Goal: Navigation & Orientation: Go to known website

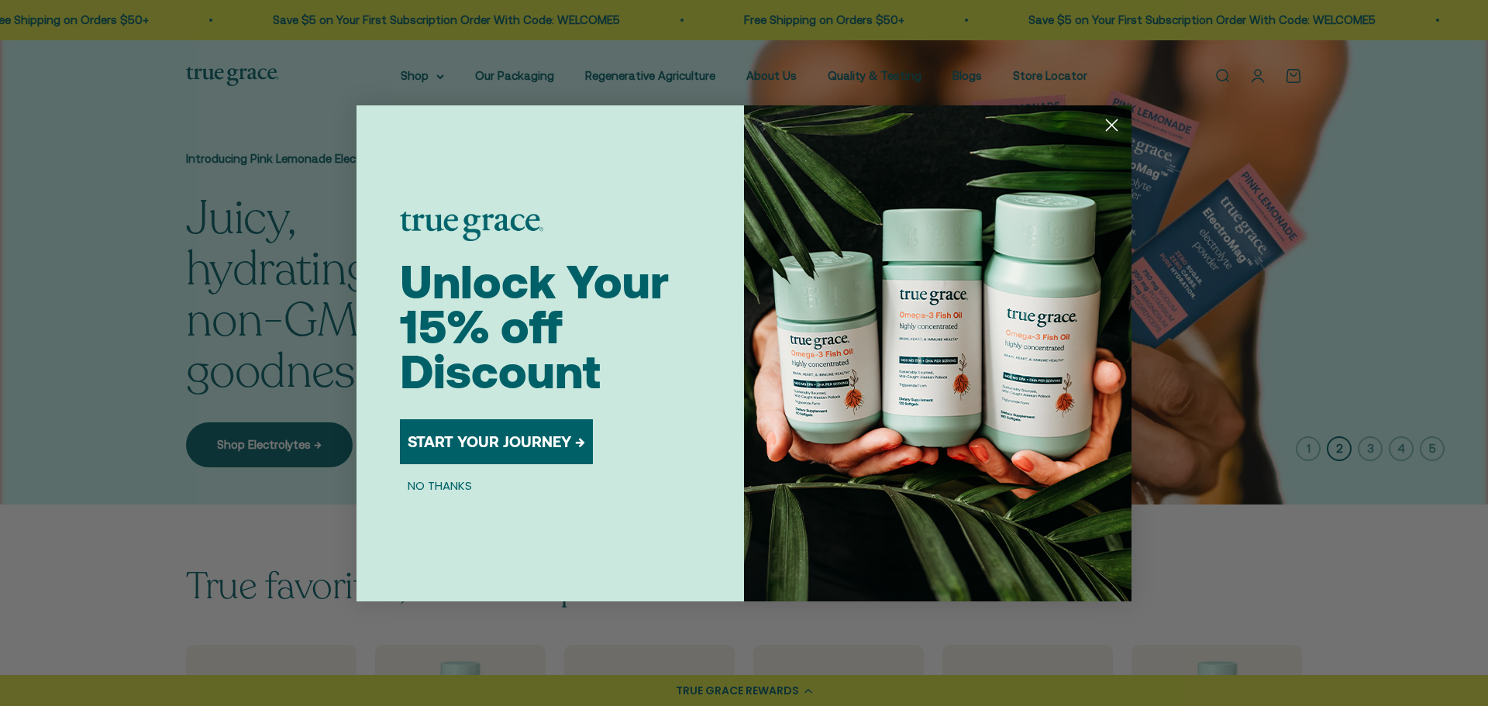
click at [1113, 120] on circle "Close dialog" at bounding box center [1112, 125] width 26 height 26
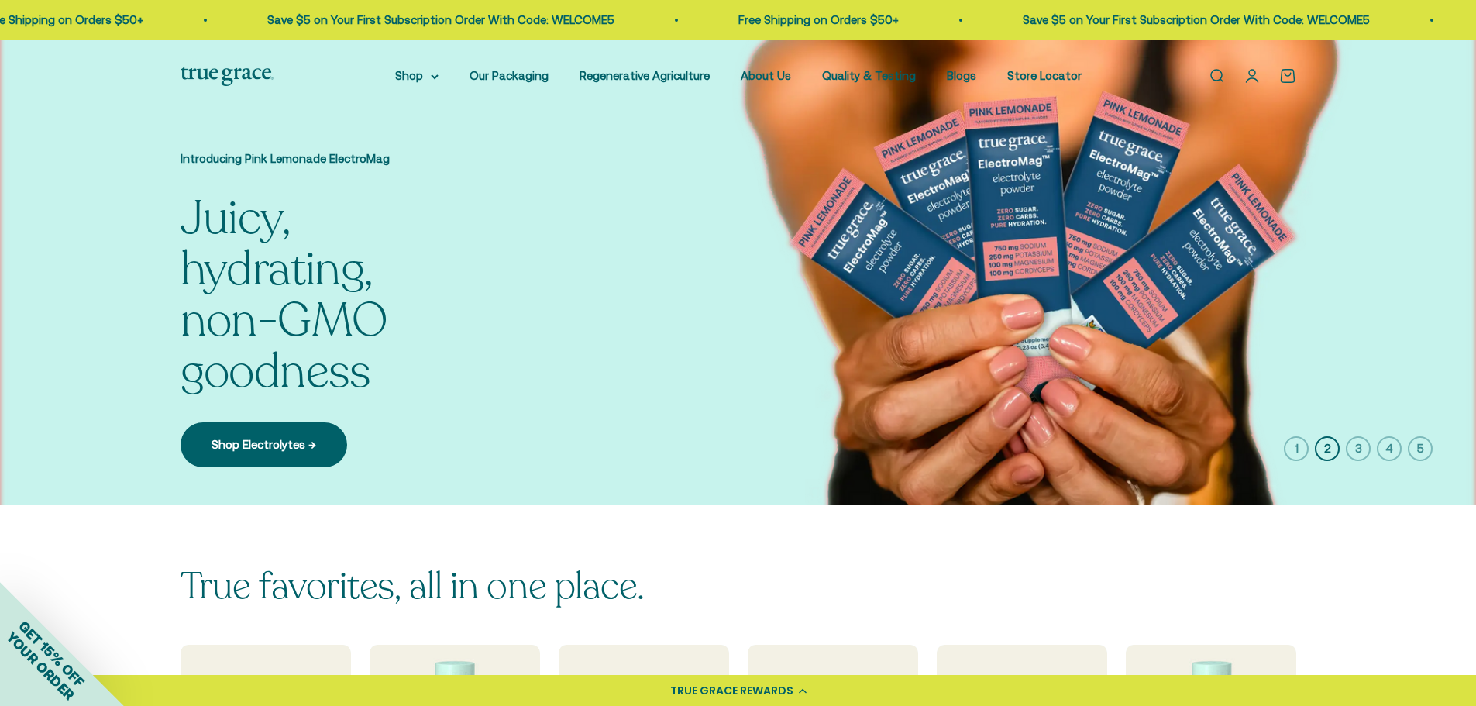
click at [1247, 84] on link "Open account page" at bounding box center [1252, 75] width 17 height 17
